Goal: Information Seeking & Learning: Learn about a topic

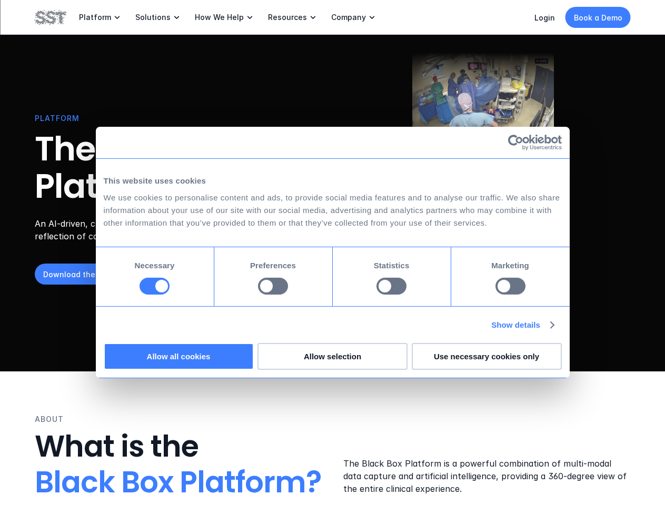
click at [332, 253] on div "PLATFORM The Black Box Platform™ An AI-driven, clinical intelligence platform d…" at bounding box center [333, 199] width 596 height 293
click at [169, 295] on div at bounding box center [154, 286] width 30 height 17
click at [288, 295] on input "Preferences" at bounding box center [273, 286] width 30 height 17
checkbox input "true"
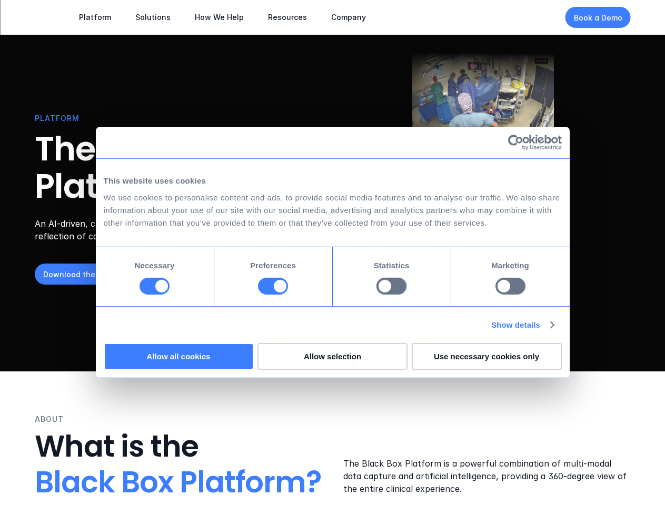
click at [393, 295] on input "Statistics" at bounding box center [391, 286] width 30 height 17
checkbox input "true"
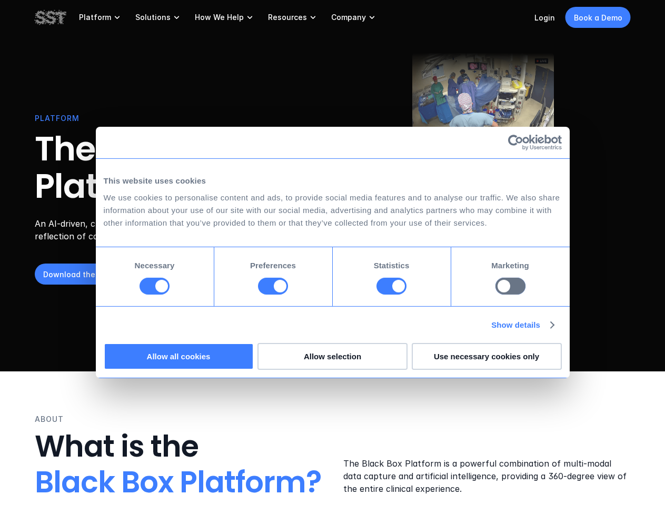
click at [495, 295] on input "Marketing" at bounding box center [510, 286] width 30 height 17
checkbox input "true"
click at [553, 331] on link "Show details" at bounding box center [522, 325] width 62 height 13
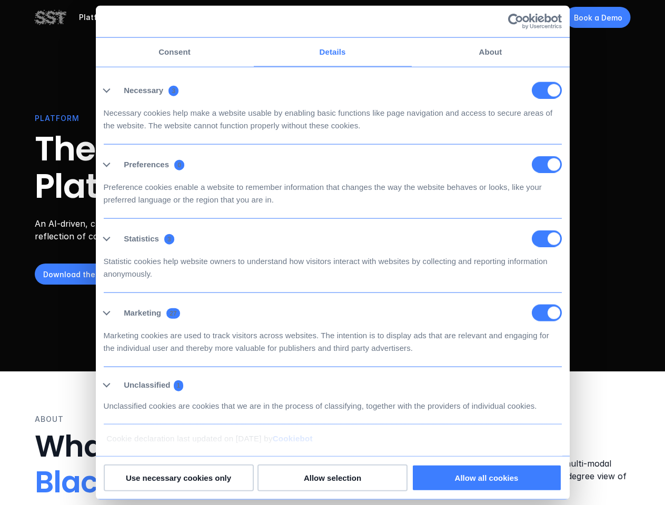
click at [561, 144] on li "Necessary 3 Necessary cookies help make a website usable by enabling basic func…" at bounding box center [333, 107] width 458 height 74
click at [566, 407] on ul "Necessary 3 Necessary cookies help make a website usable by enabling basic func…" at bounding box center [332, 247] width 468 height 355
click at [581, 438] on div "ABOUT What is the Black Box Platform? The Black Box Platform is a powerful comb…" at bounding box center [333, 457] width 596 height 87
click at [332, 206] on div "Preference cookies enable a website to remember information that changes the wa…" at bounding box center [333, 189] width 458 height 33
